Goal: Check status: Check status

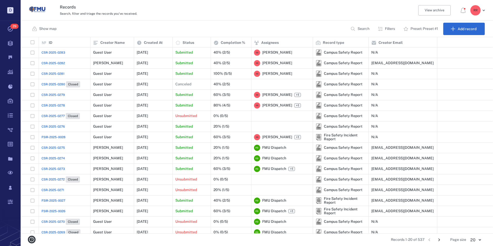
scroll to position [192, 468]
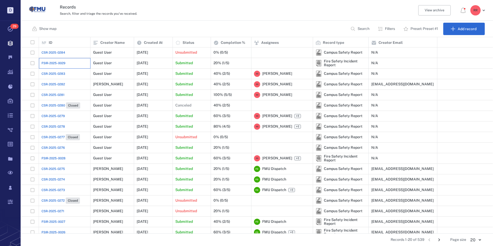
click at [54, 60] on div "FSIR-2025-0029" at bounding box center [65, 63] width 46 height 10
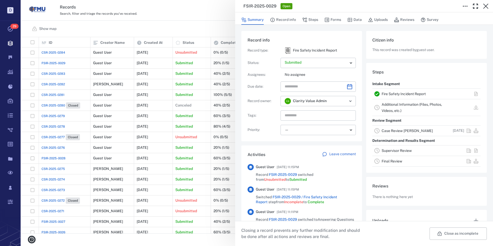
click at [402, 94] on link "Fire Safety Incident Report" at bounding box center [404, 94] width 44 height 4
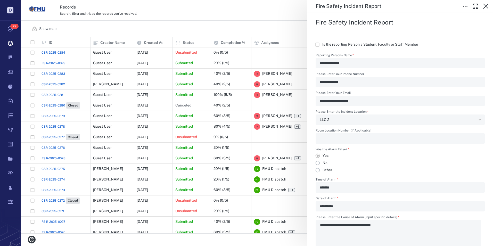
scroll to position [176, 0]
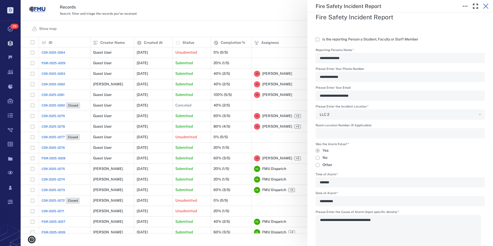
click at [485, 4] on icon "button" at bounding box center [486, 6] width 6 height 6
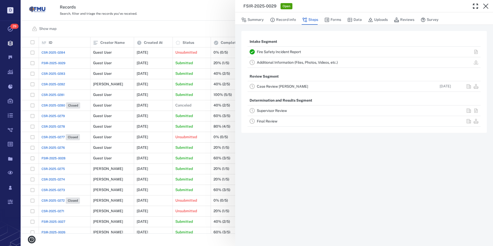
click at [53, 52] on div "FSIR-2025-0029 Open Summary Record info Steps Forms Data Uploads Reviews Survey…" at bounding box center [257, 123] width 473 height 246
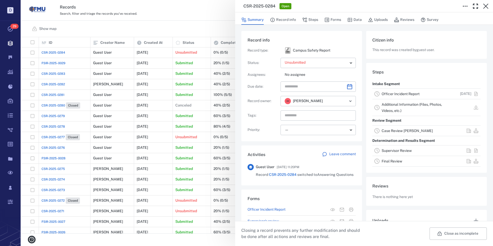
click at [396, 94] on link "Officer Incident Report" at bounding box center [401, 94] width 38 height 4
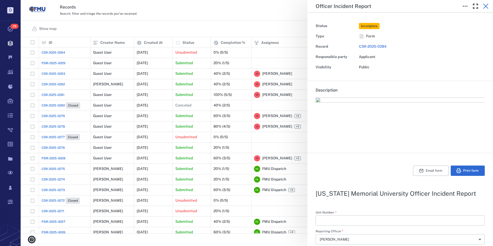
click at [485, 6] on icon "button" at bounding box center [486, 6] width 6 height 6
